Goal: Information Seeking & Learning: Learn about a topic

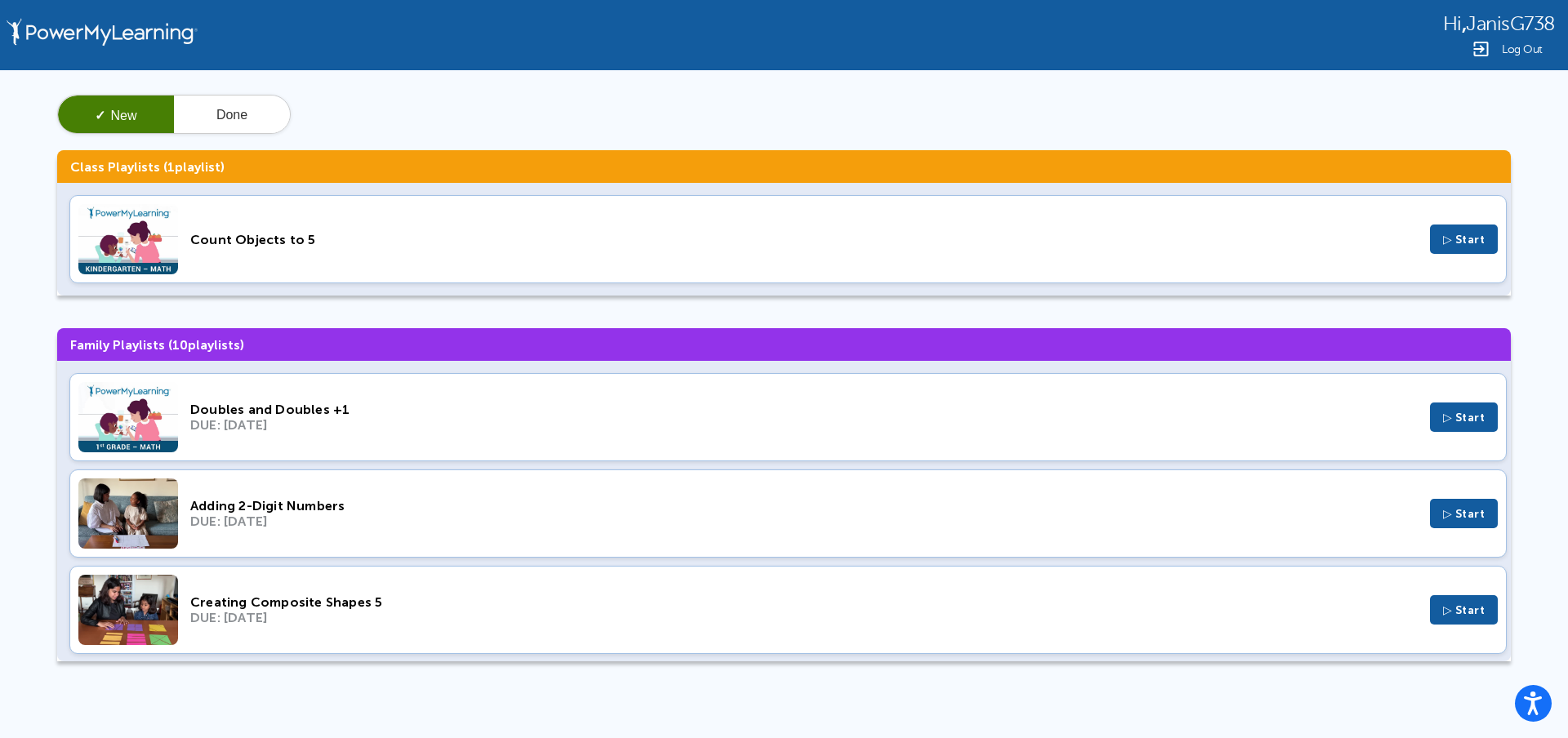
click at [537, 247] on div "Count Objects to 5 ▷ Start" at bounding box center [787, 239] width 1437 height 88
click at [1485, 39] on div "Hi , JanisG738 Log Out" at bounding box center [1499, 35] width 112 height 48
click at [1488, 43] on img at bounding box center [1480, 49] width 19 height 19
click at [269, 115] on button "Done" at bounding box center [232, 115] width 116 height 40
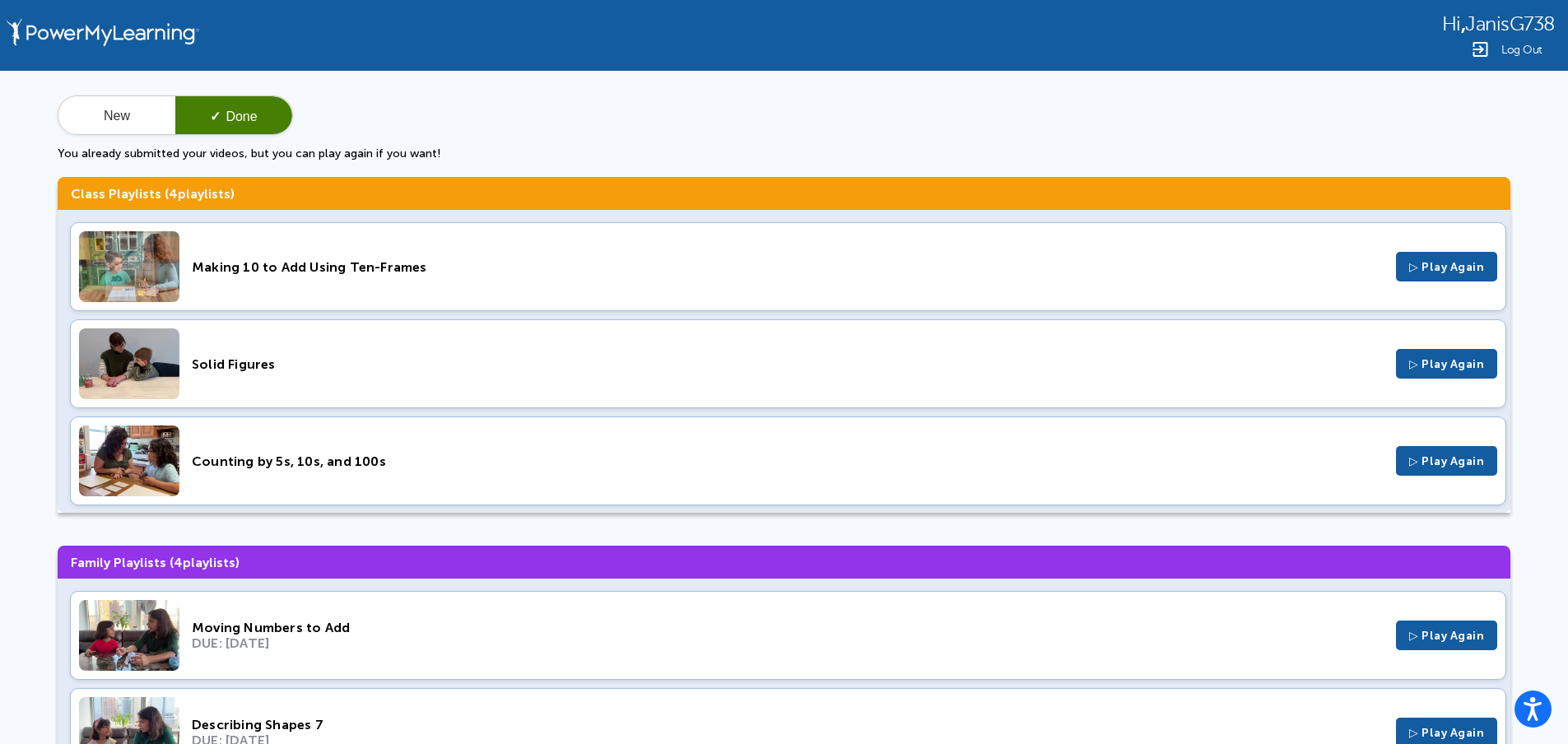
click at [330, 359] on div "Solid Figures" at bounding box center [788, 364] width 1192 height 16
click at [276, 458] on div "Counting by 5s, 10s, and 100s" at bounding box center [788, 460] width 1192 height 16
click at [84, 120] on button "New" at bounding box center [117, 116] width 117 height 40
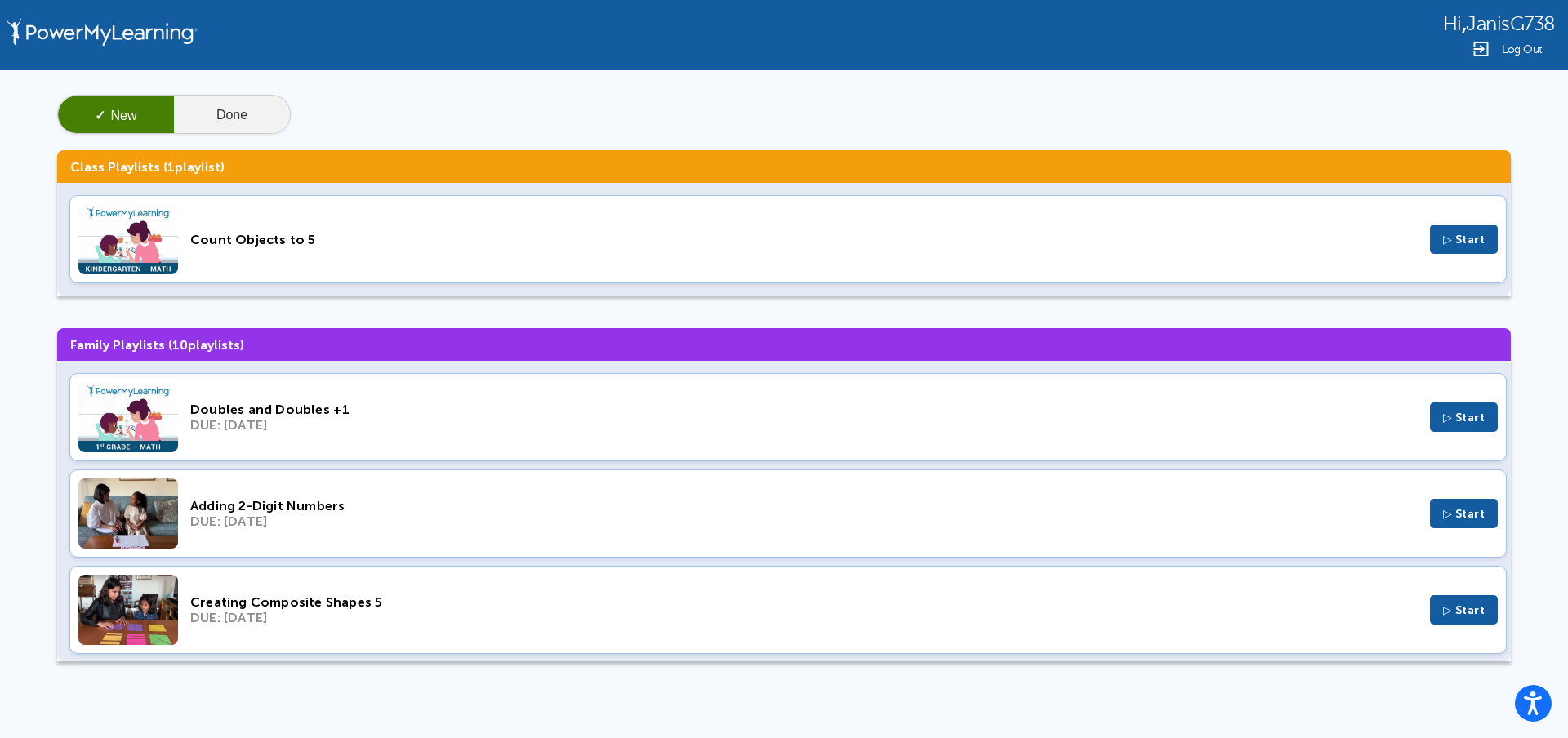
click at [214, 114] on button "Done" at bounding box center [232, 115] width 116 height 40
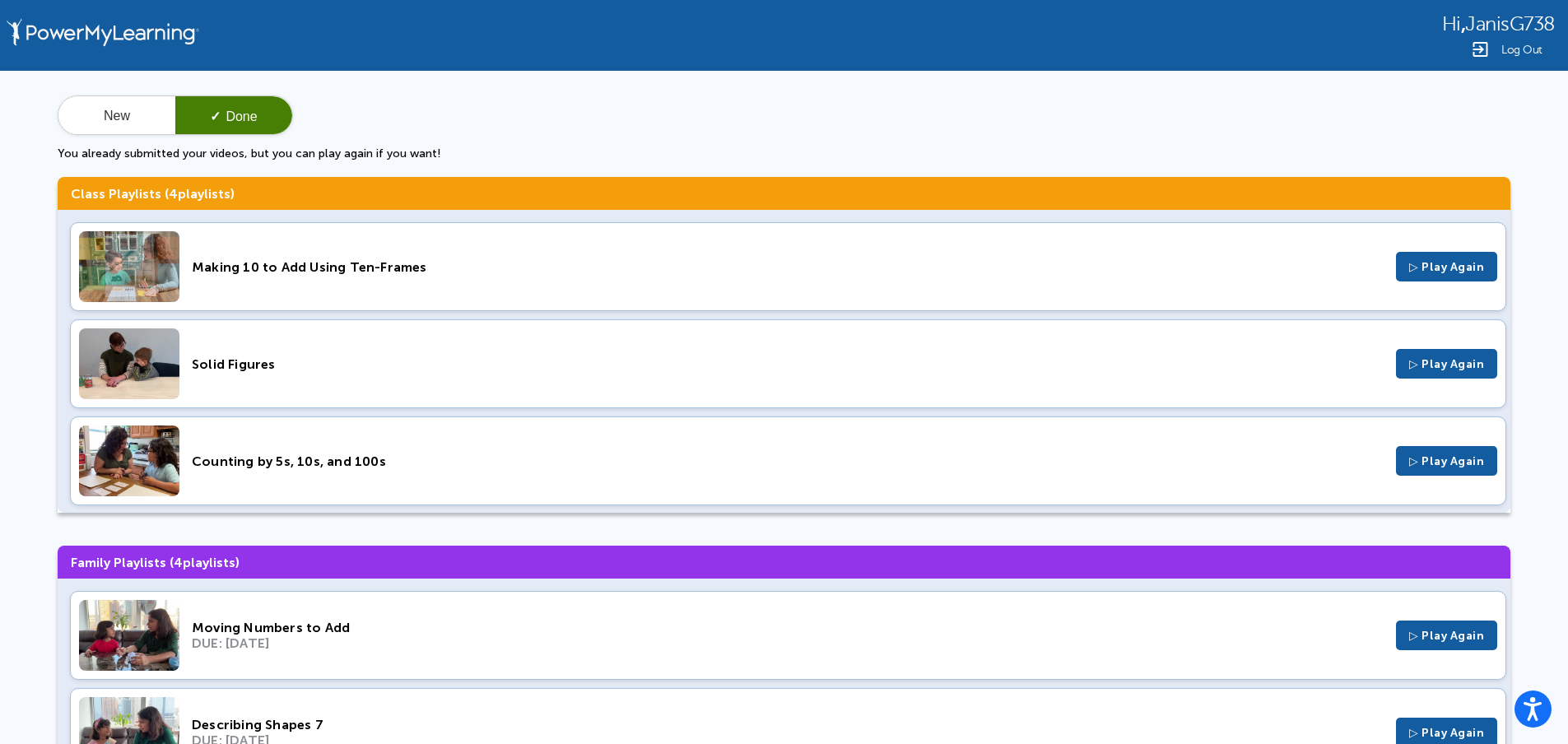
click at [267, 260] on div "Making 10 to Add Using Ten-Frames" at bounding box center [788, 267] width 1192 height 16
click at [351, 257] on div "Making 10 to Add Using Ten-Frames ▷ Play Again" at bounding box center [788, 267] width 1436 height 89
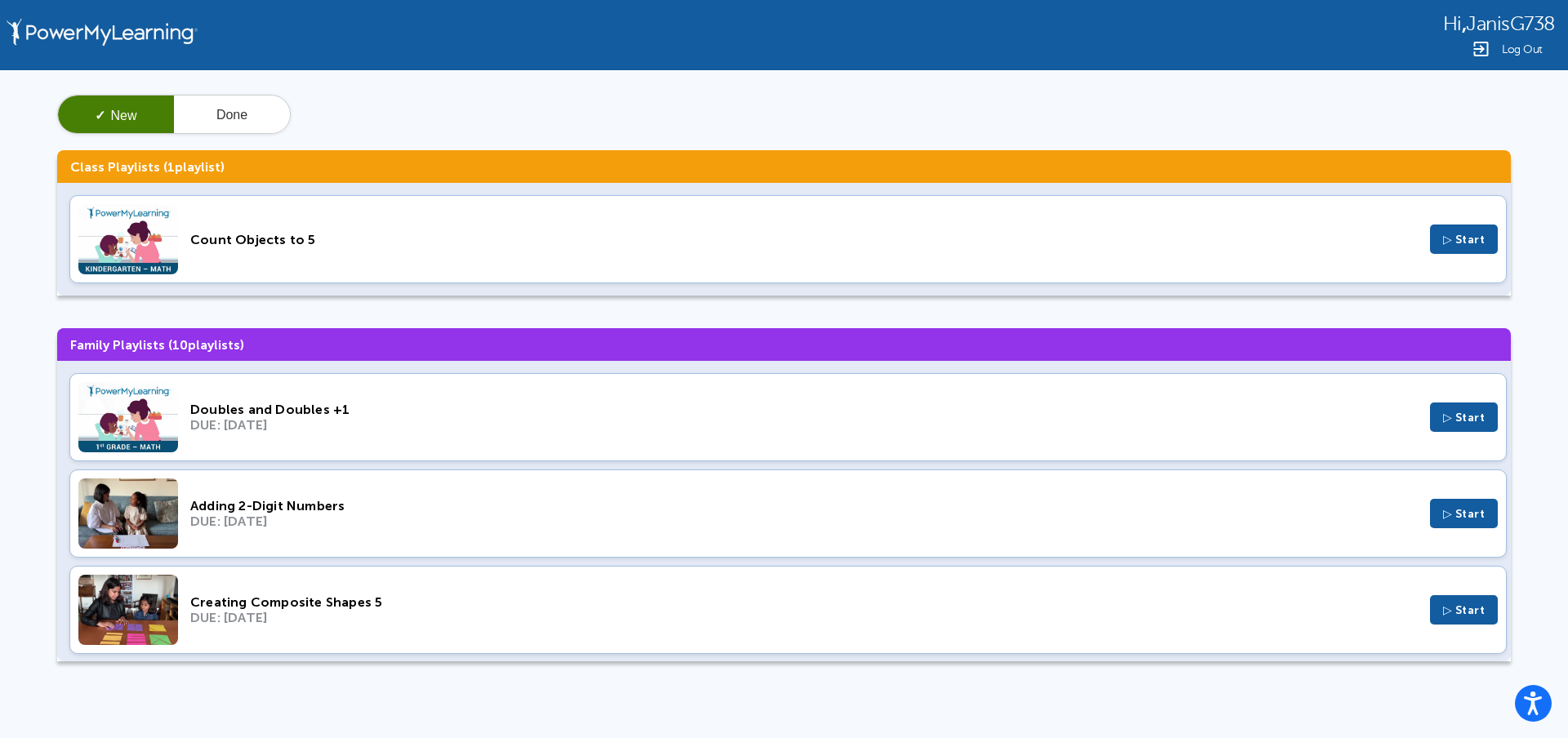
click at [330, 226] on div "Count Objects to 5 ▷ Start" at bounding box center [787, 239] width 1437 height 88
click at [480, 269] on div "Count Objects to 5 ▷ Start" at bounding box center [787, 239] width 1437 height 88
click at [552, 249] on div "Count Objects to 5 ▷ Start" at bounding box center [787, 239] width 1437 height 88
